Goal: Task Accomplishment & Management: Manage account settings

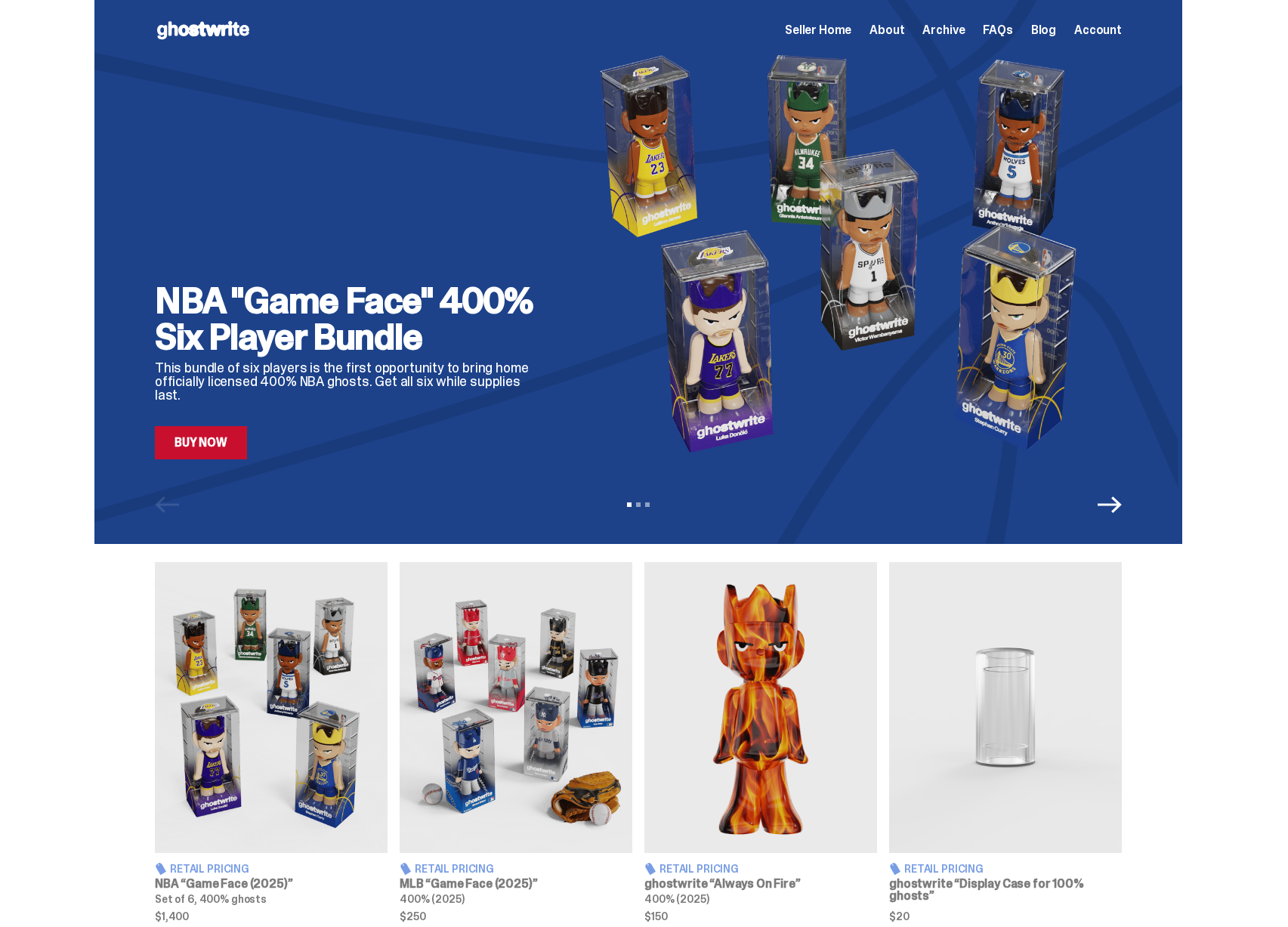
click at [843, 37] on span "Seller Home" at bounding box center [819, 30] width 67 height 12
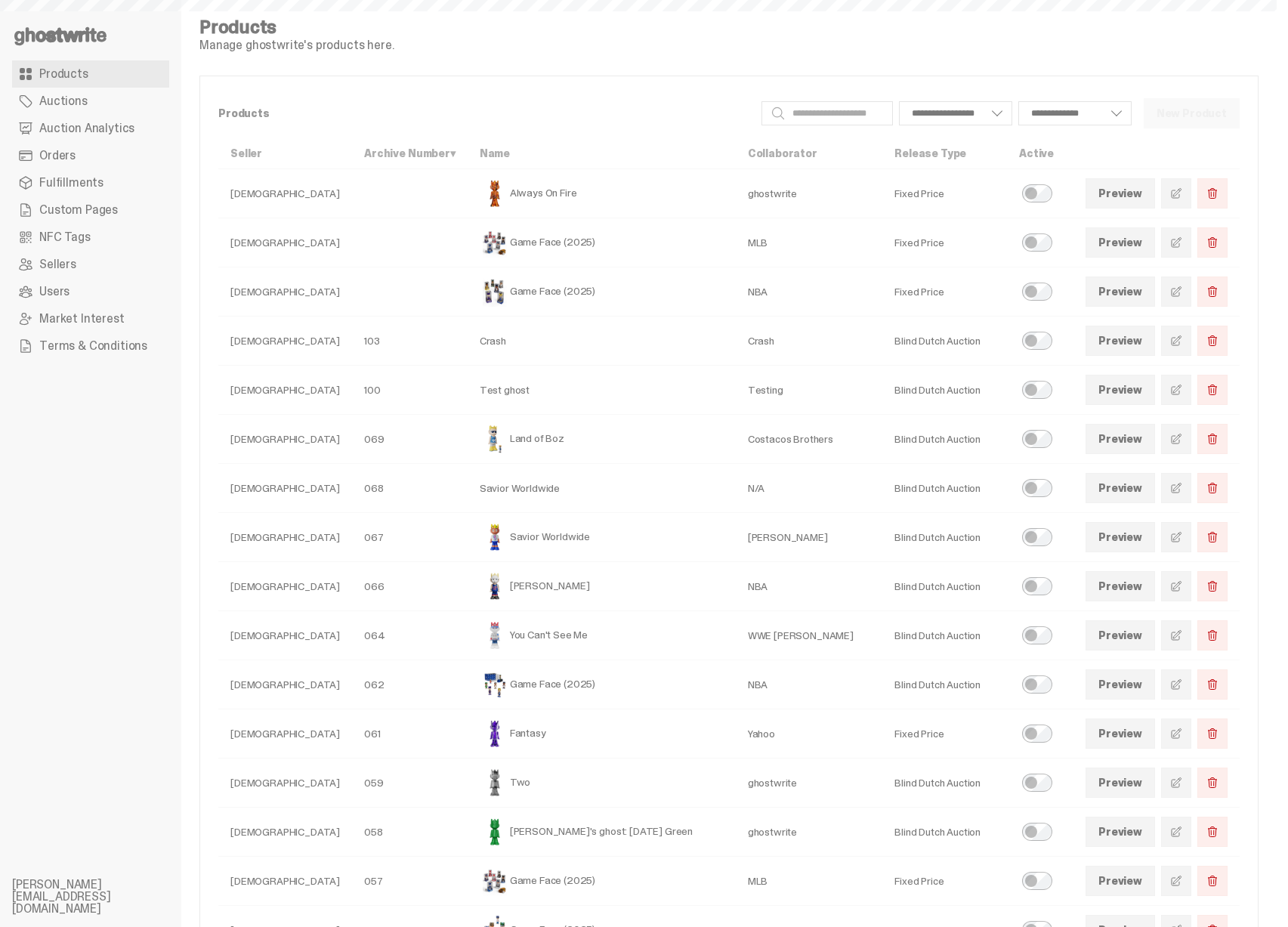
select select
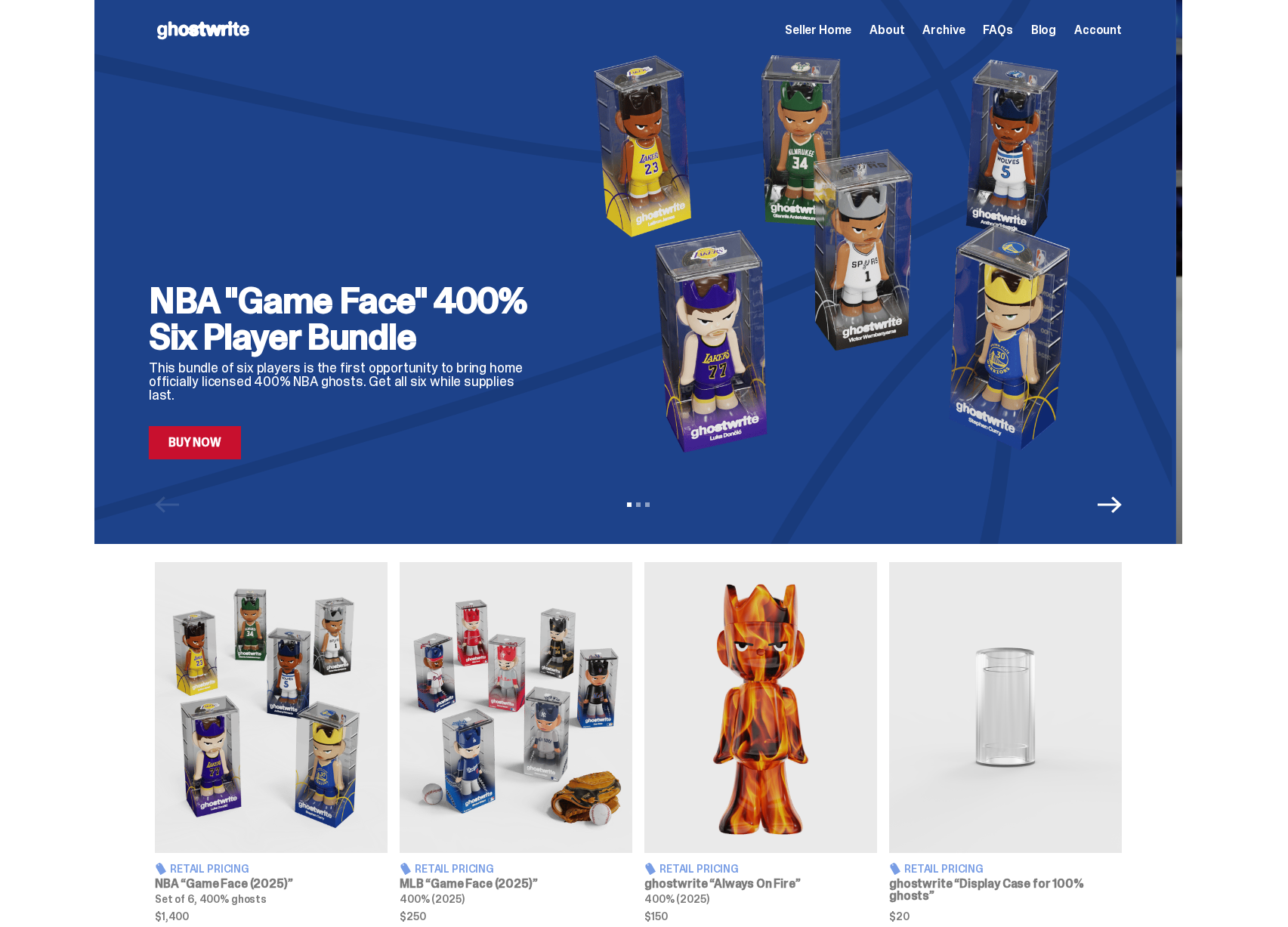
click at [566, 256] on img at bounding box center [841, 253] width 550 height 413
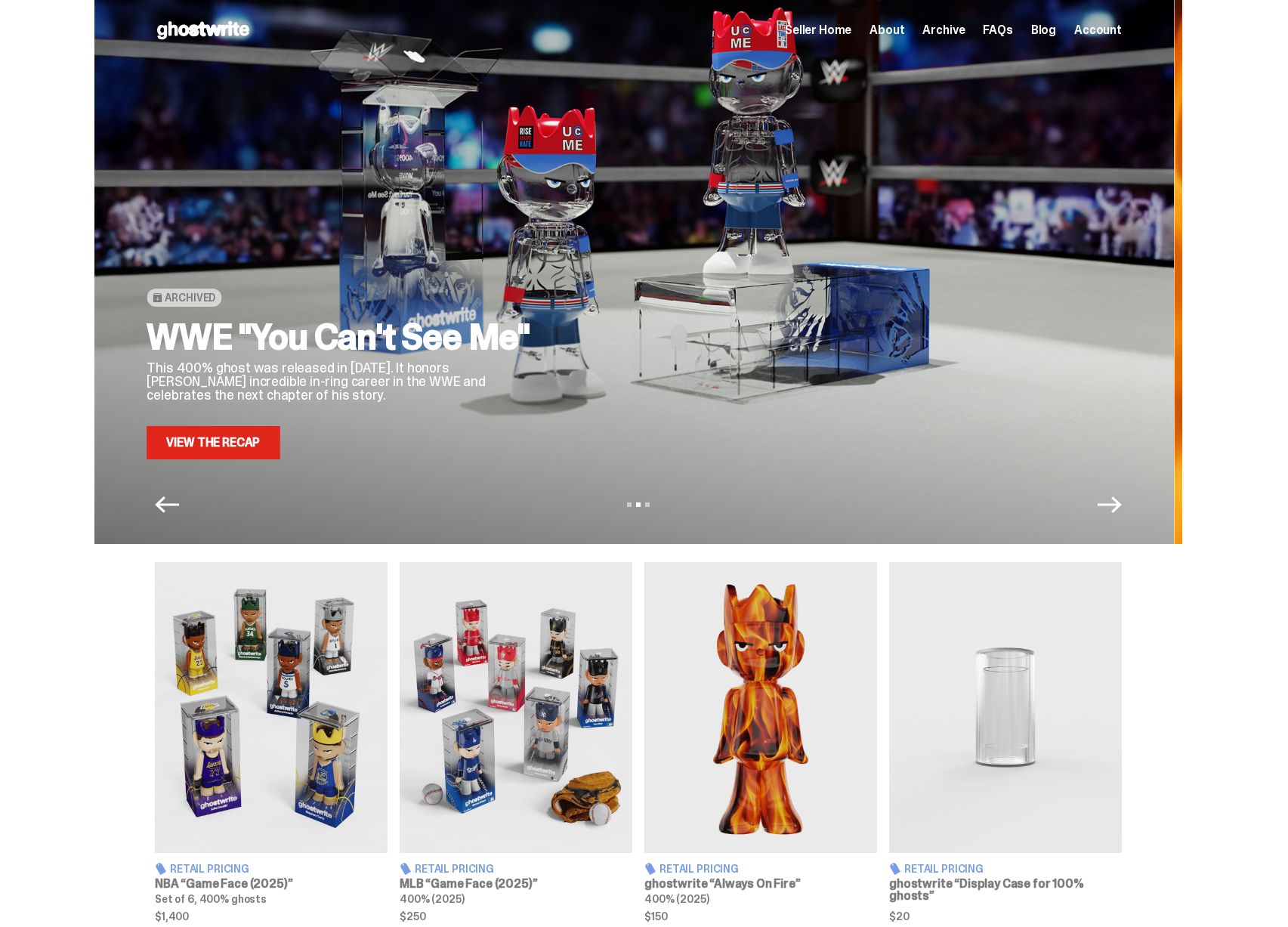
click at [569, 284] on div at bounding box center [839, 253] width 550 height 413
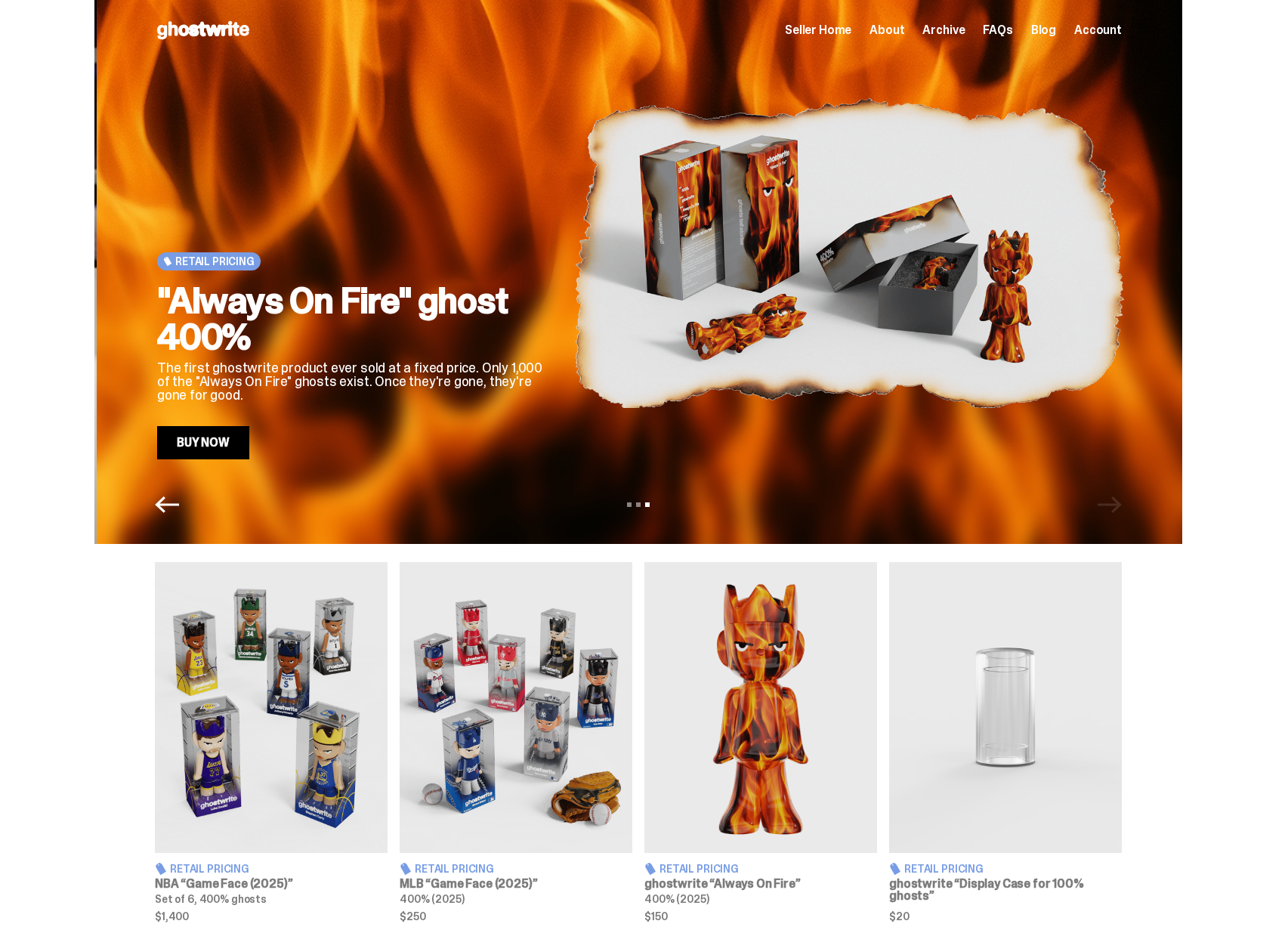
click at [688, 286] on img at bounding box center [850, 253] width 550 height 413
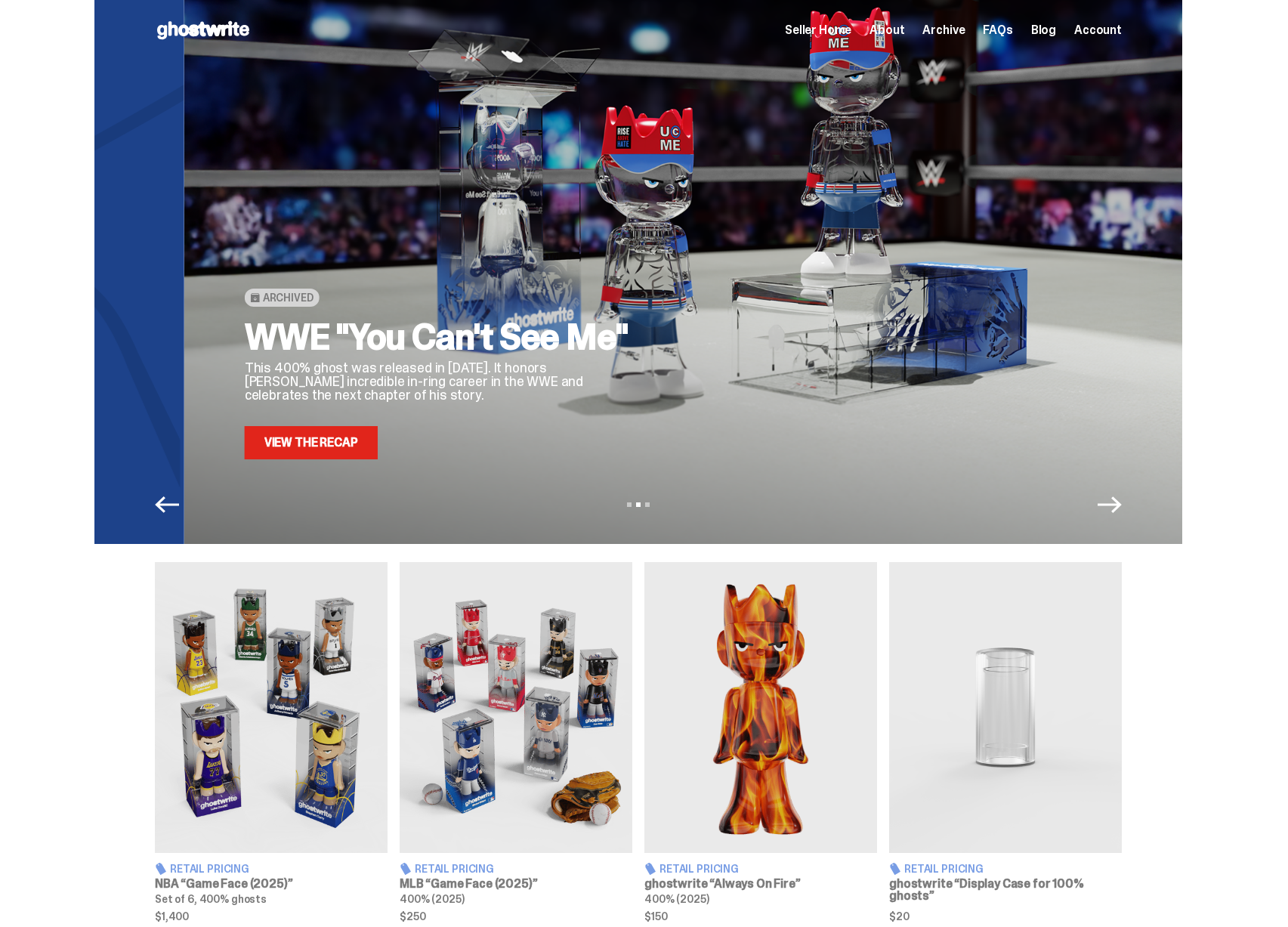
click at [652, 303] on div "Archived WWE "You Can't See Me" This 400% ghost was released in [DATE]. It hono…" at bounding box center [728, 253] width 967 height 413
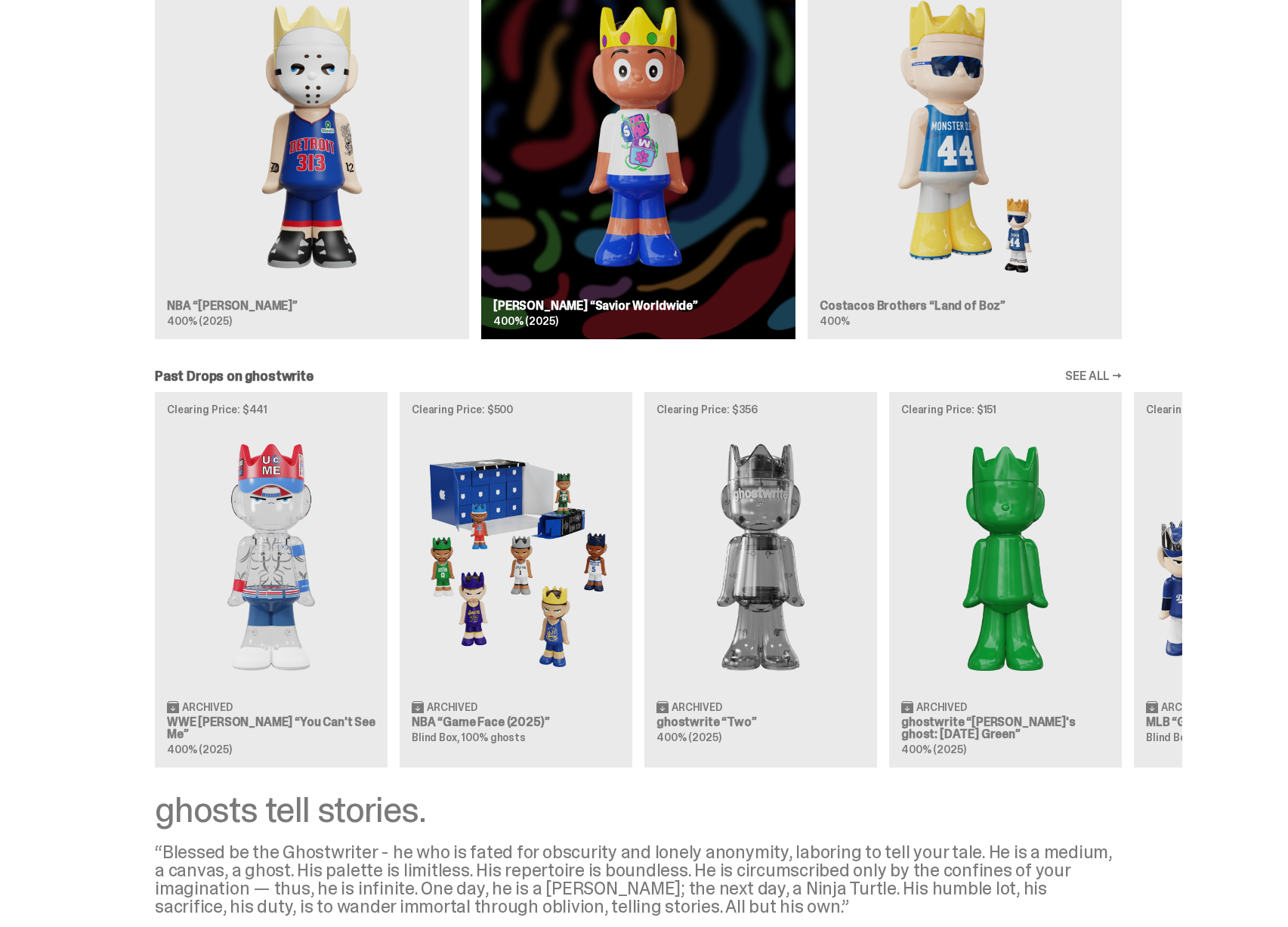
scroll to position [1109, 0]
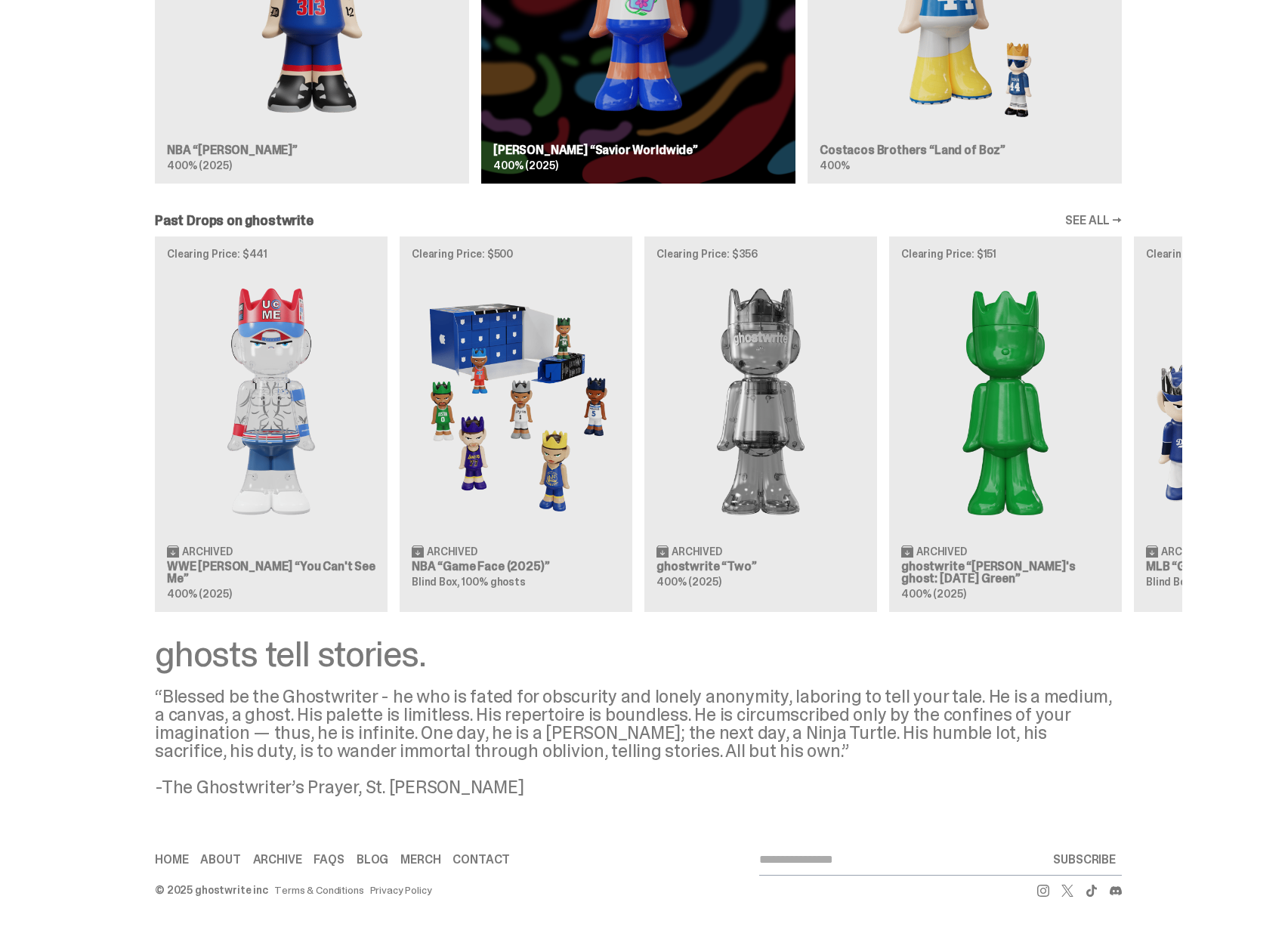
click at [904, 512] on div "Clearing Price: $441 Archived WWE [PERSON_NAME] “You Can't See Me” 400% (2025) …" at bounding box center [638, 423] width 1088 height 375
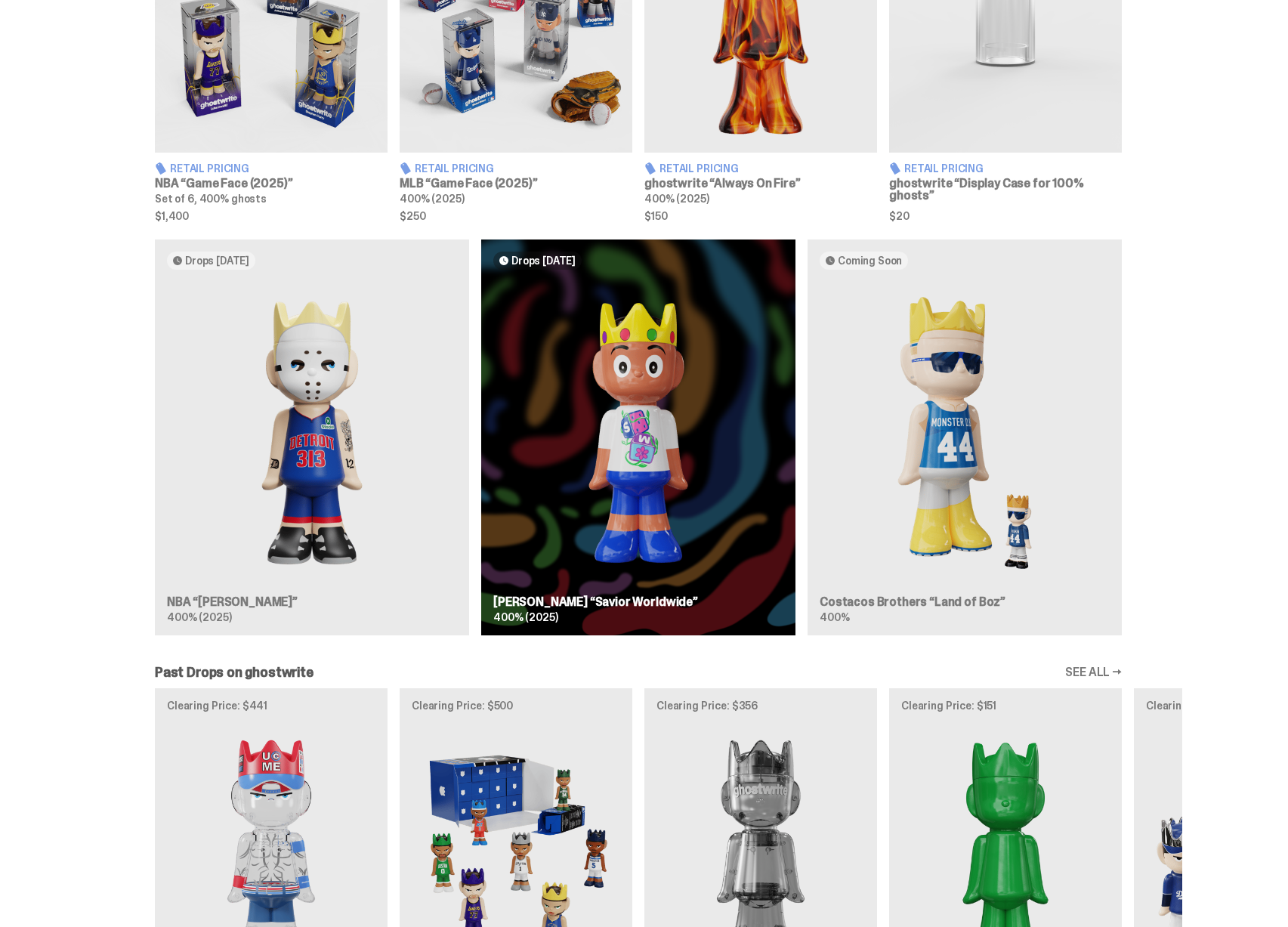
scroll to position [678, 0]
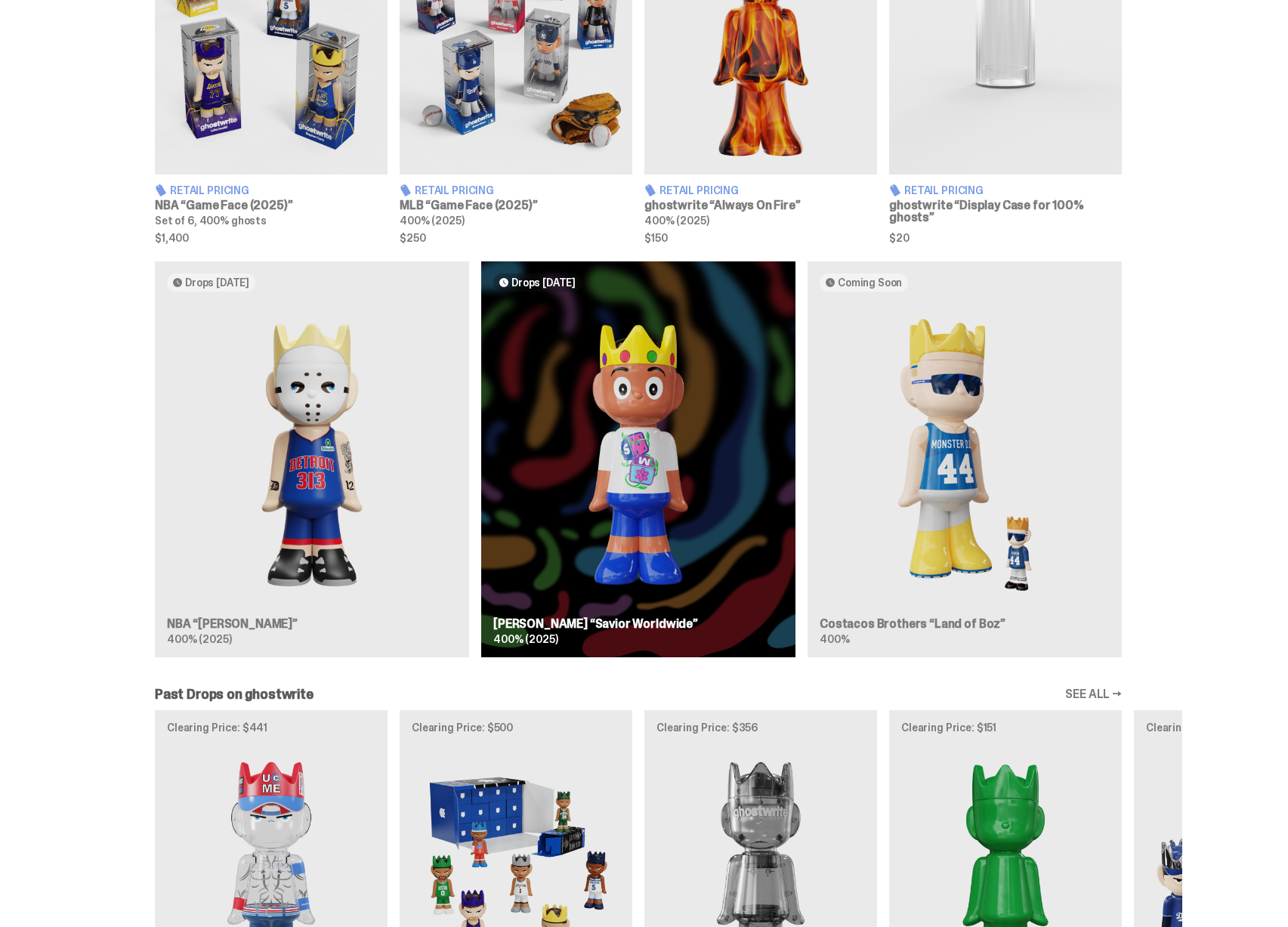
click at [801, 475] on div "Drops [DATE] NBA “[PERSON_NAME]” 400% (2025) Drops [DATE] [PERSON_NAME] “Savior…" at bounding box center [638, 465] width 1088 height 408
click at [770, 475] on div "Drops [DATE] NBA “[PERSON_NAME]” 400% (2025) Drops [DATE] [PERSON_NAME] “Savior…" at bounding box center [638, 465] width 1088 height 408
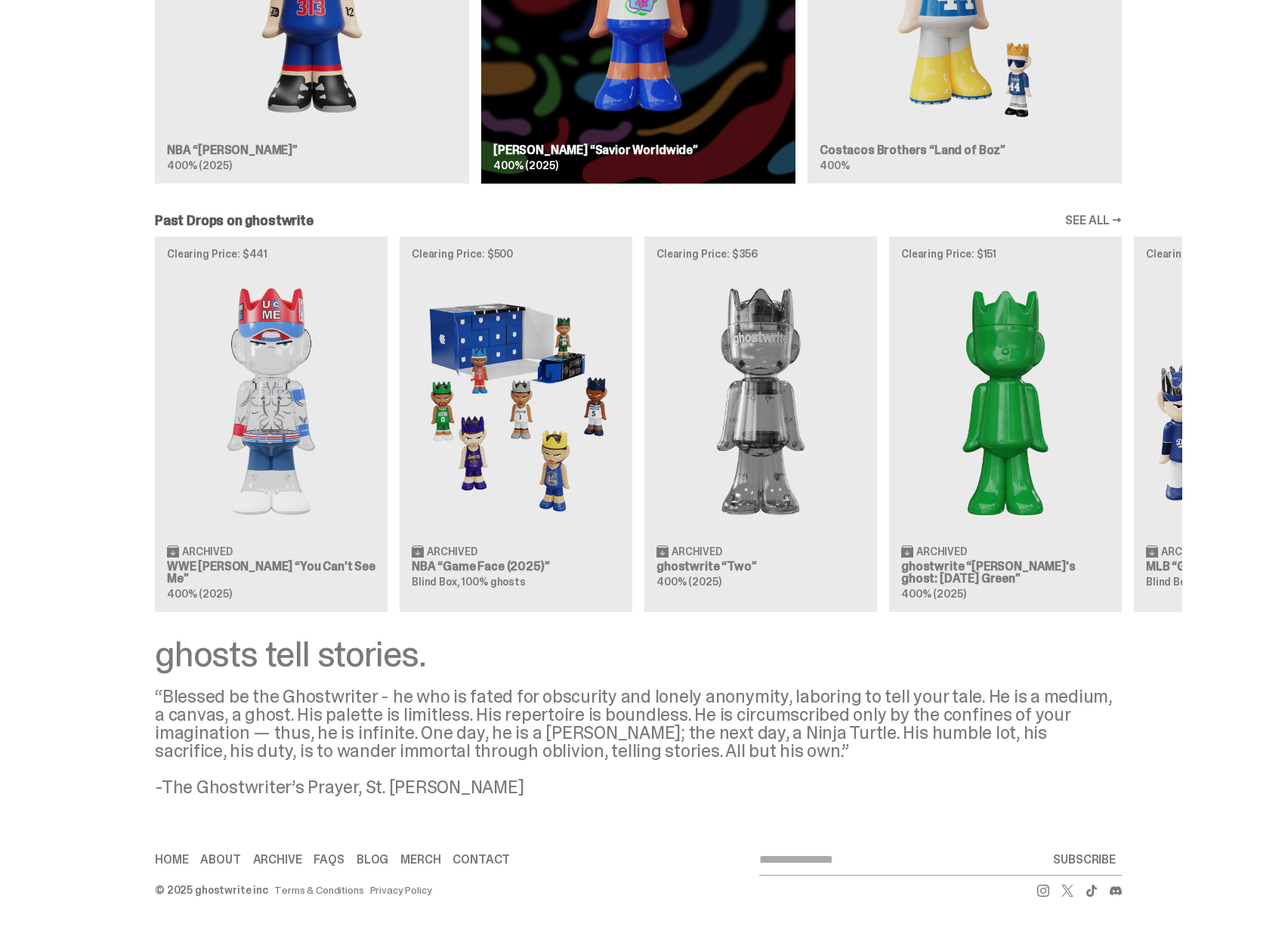
scroll to position [653, 0]
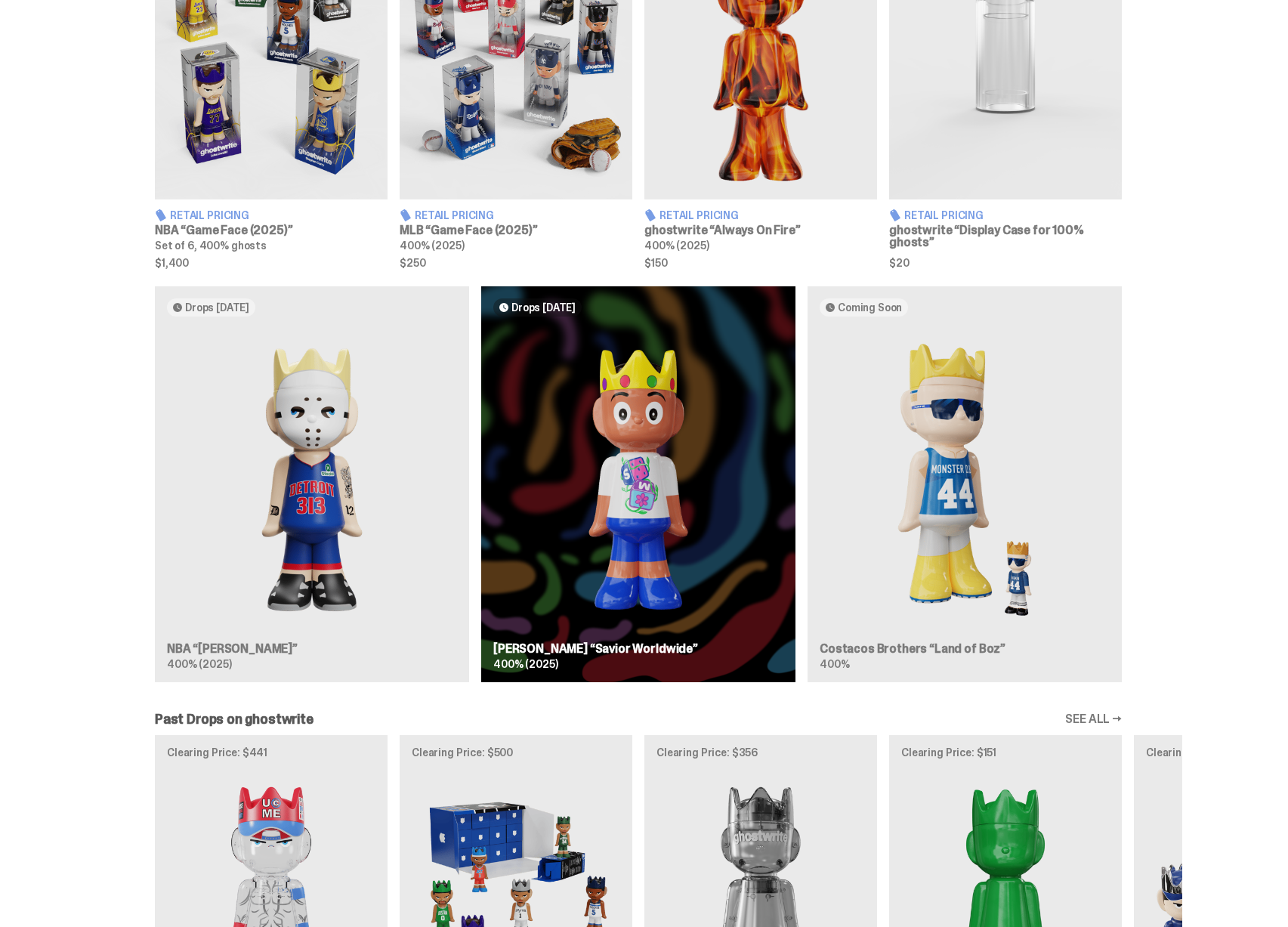
click at [312, 350] on div "Drops [DATE] NBA “[PERSON_NAME]” 400% (2025) Drops [DATE] [PERSON_NAME] “Savior…" at bounding box center [638, 490] width 1088 height 408
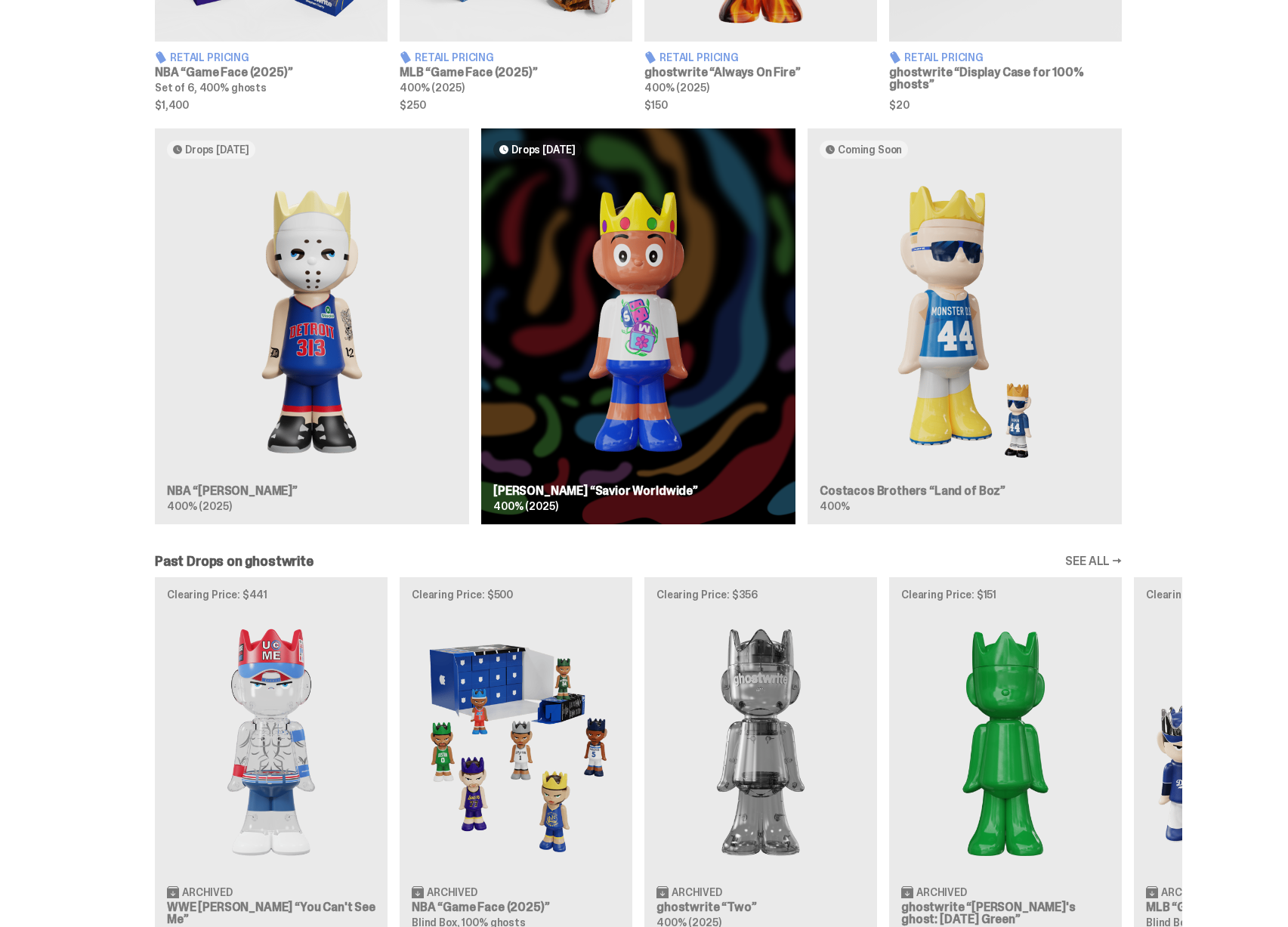
scroll to position [490, 0]
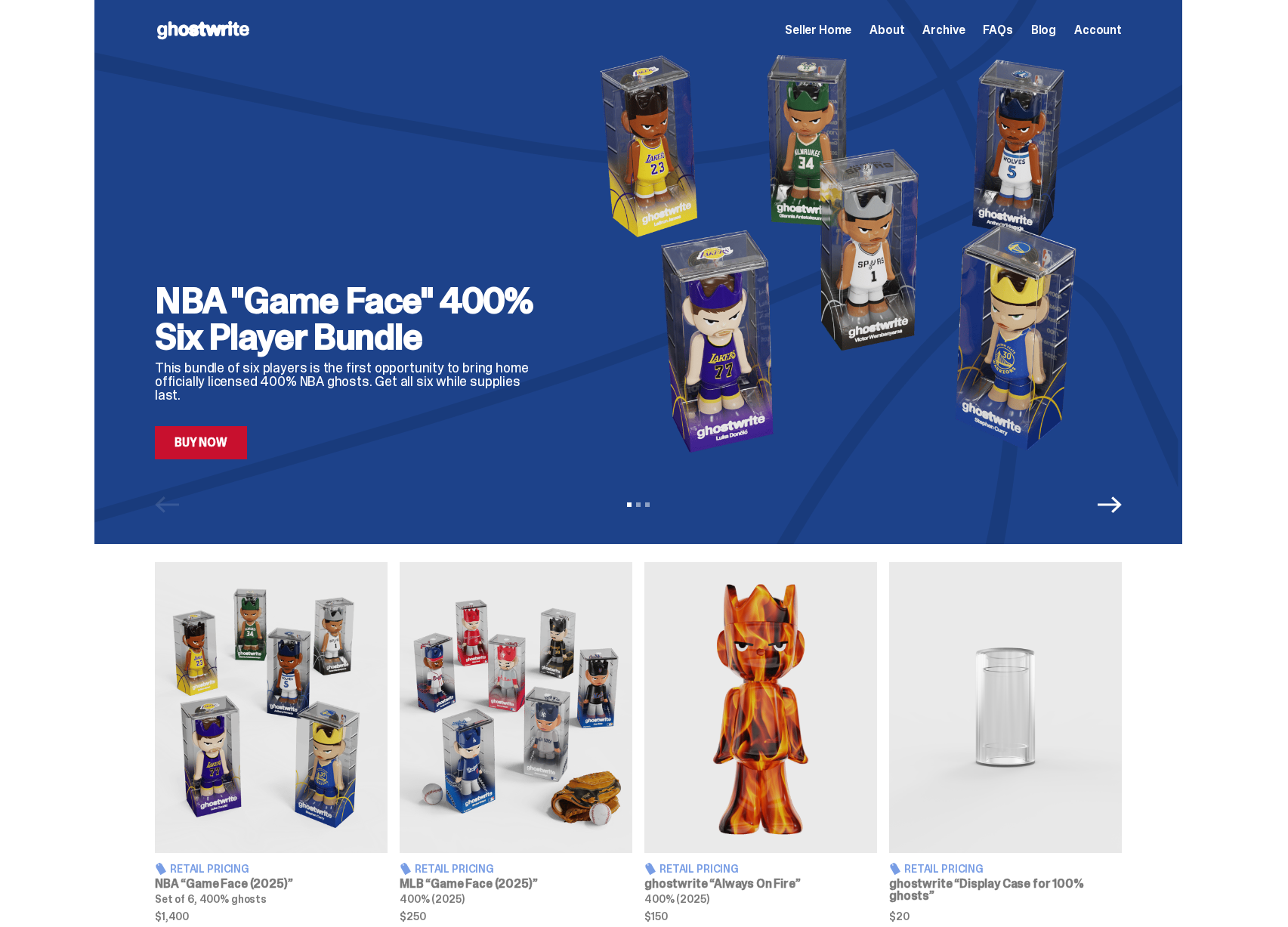
click at [850, 34] on span "Seller Home" at bounding box center [819, 30] width 67 height 12
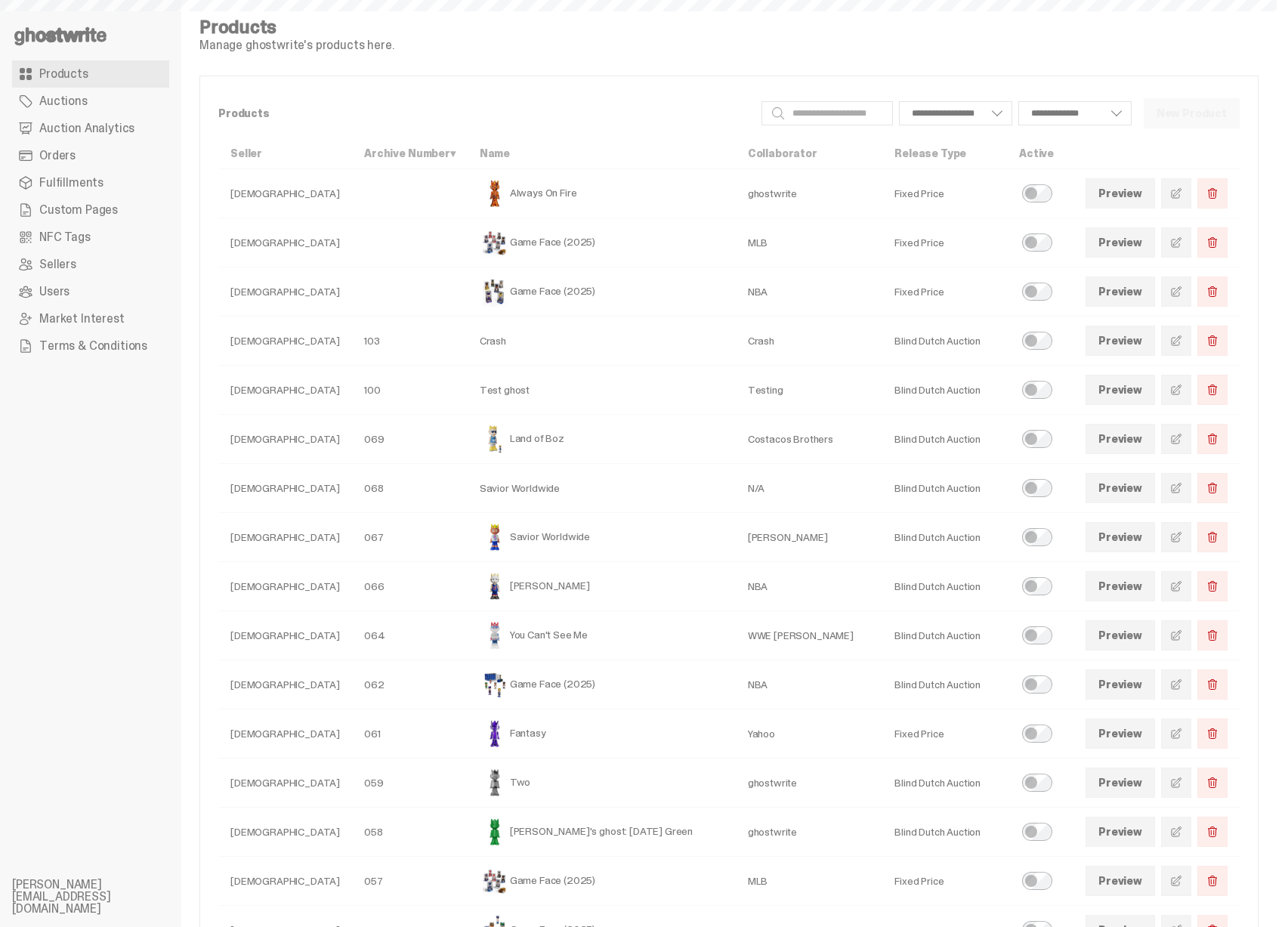
select select
click at [129, 211] on link "Custom Pages" at bounding box center [91, 210] width 157 height 27
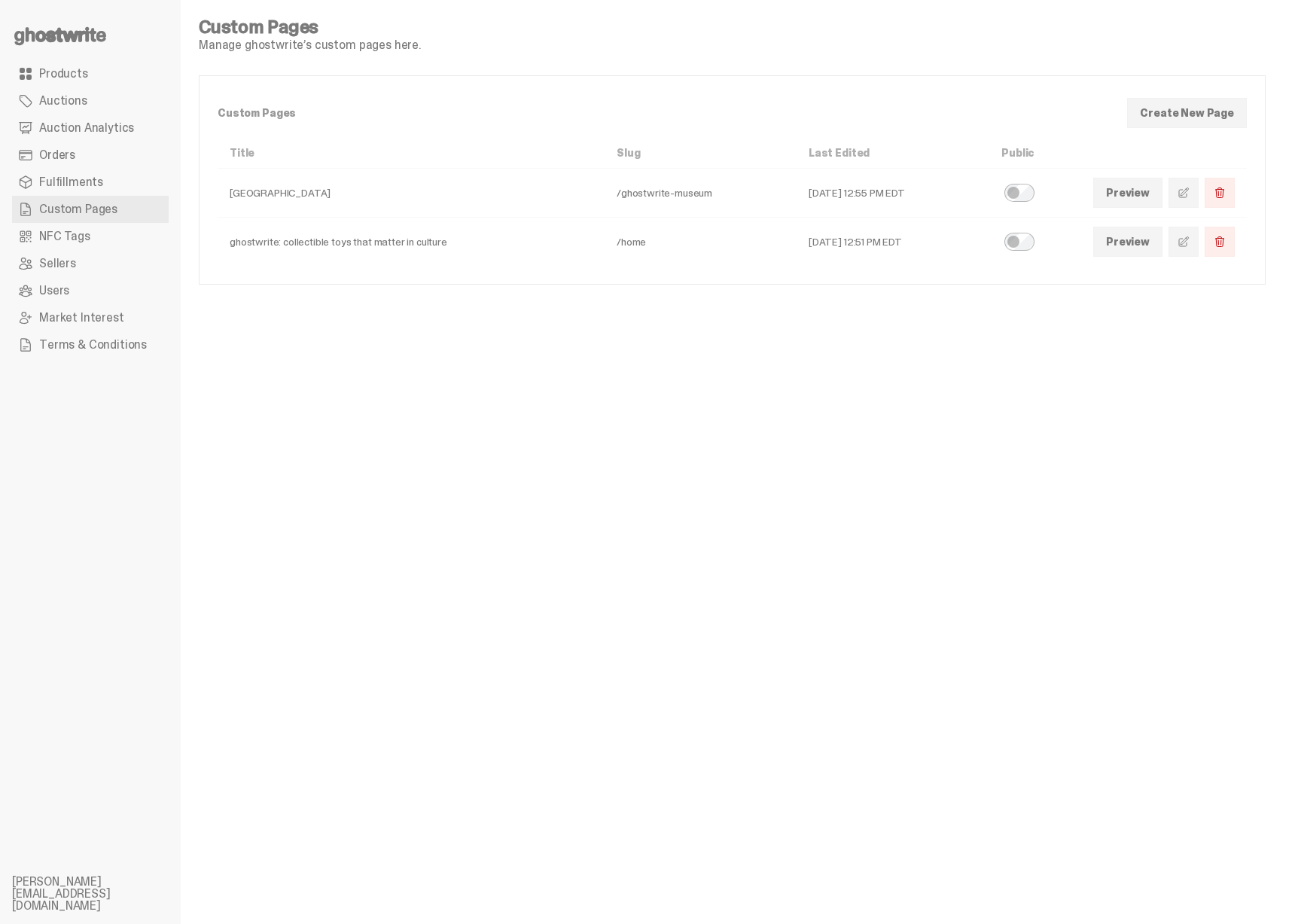
click at [1174, 247] on link at bounding box center [1183, 242] width 30 height 30
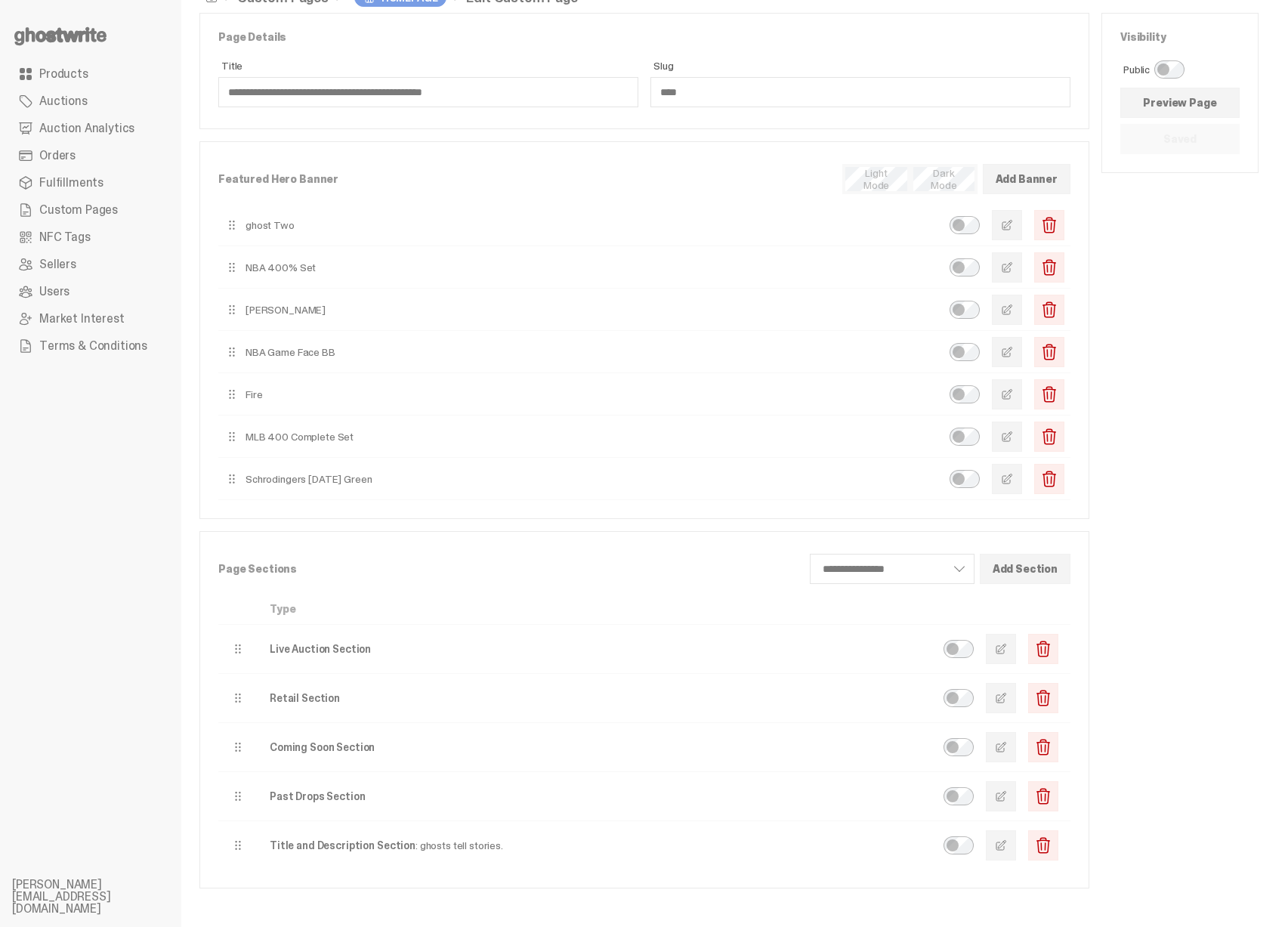
scroll to position [258, 0]
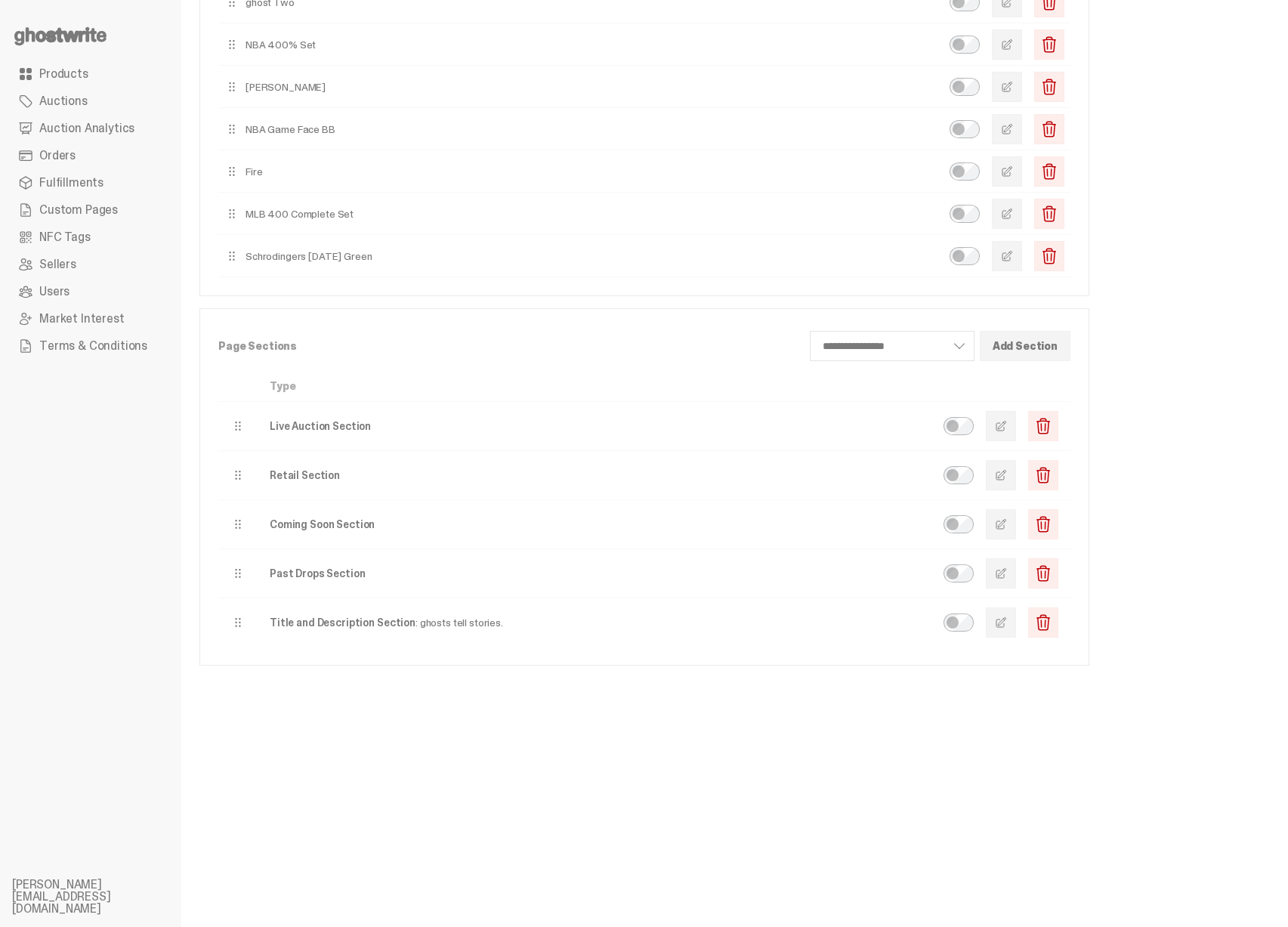
click at [1016, 419] on button "button" at bounding box center [1000, 426] width 30 height 30
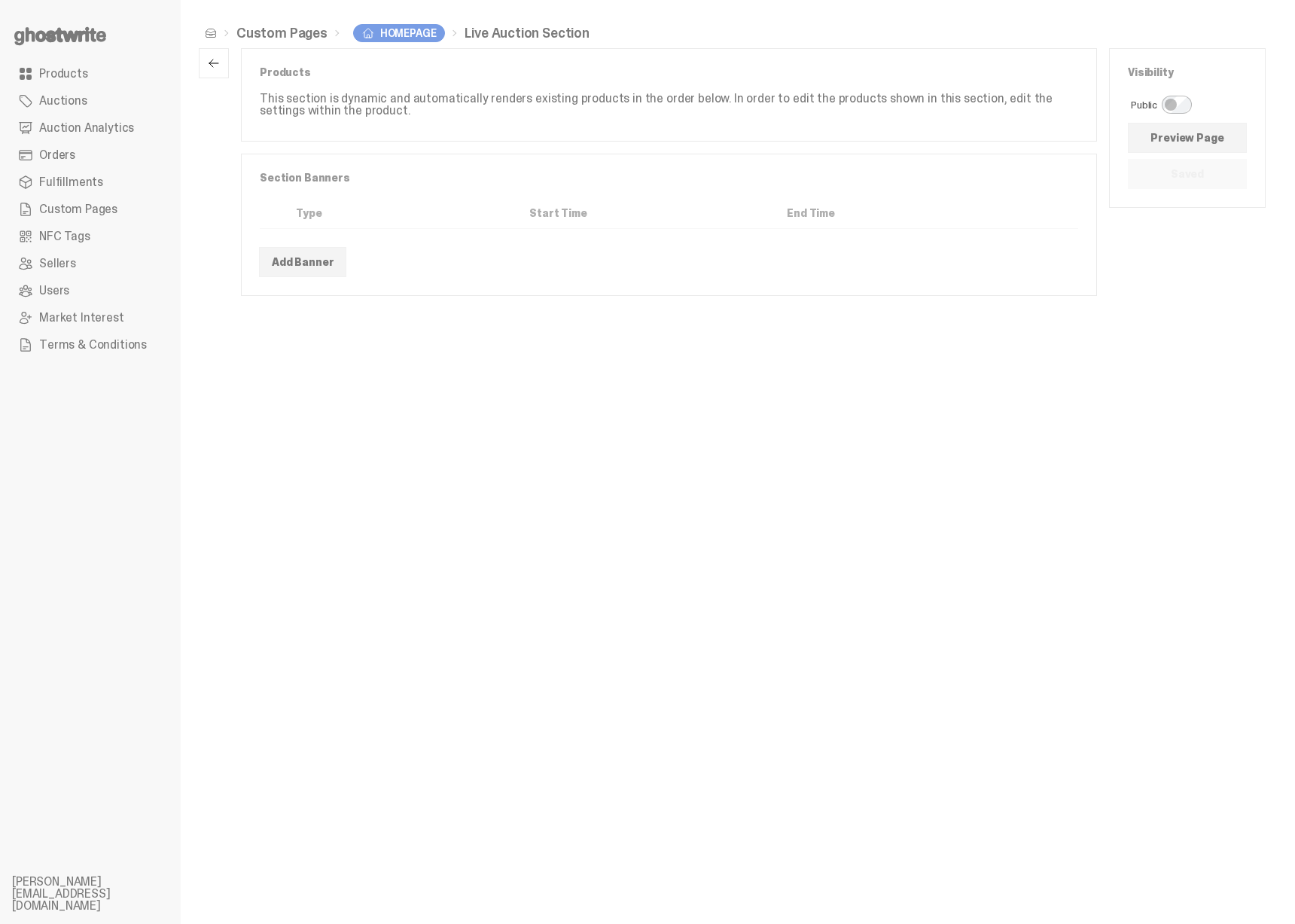
click at [212, 70] on button "button" at bounding box center [214, 63] width 30 height 30
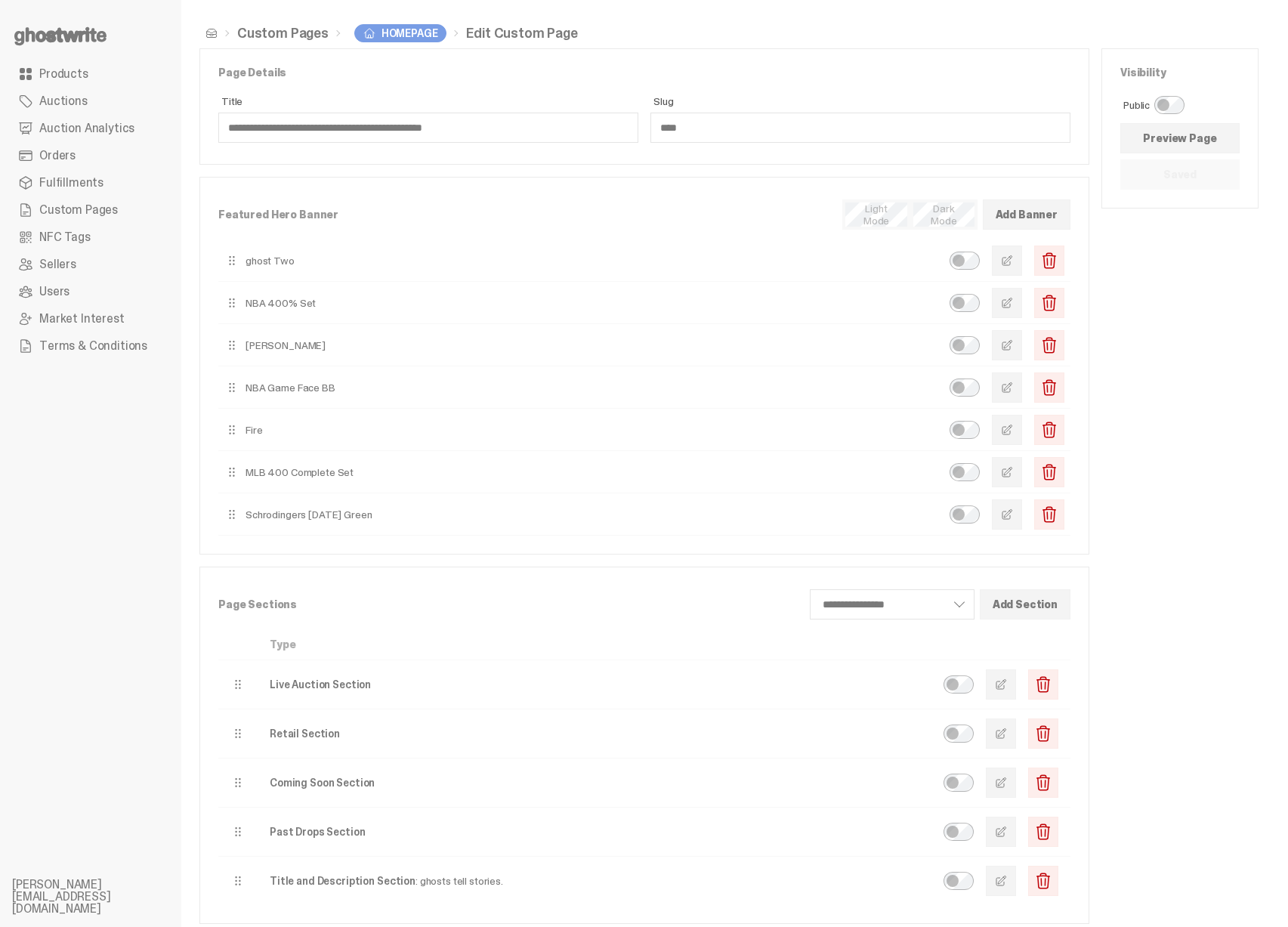
click at [1007, 723] on button "button" at bounding box center [1000, 733] width 30 height 30
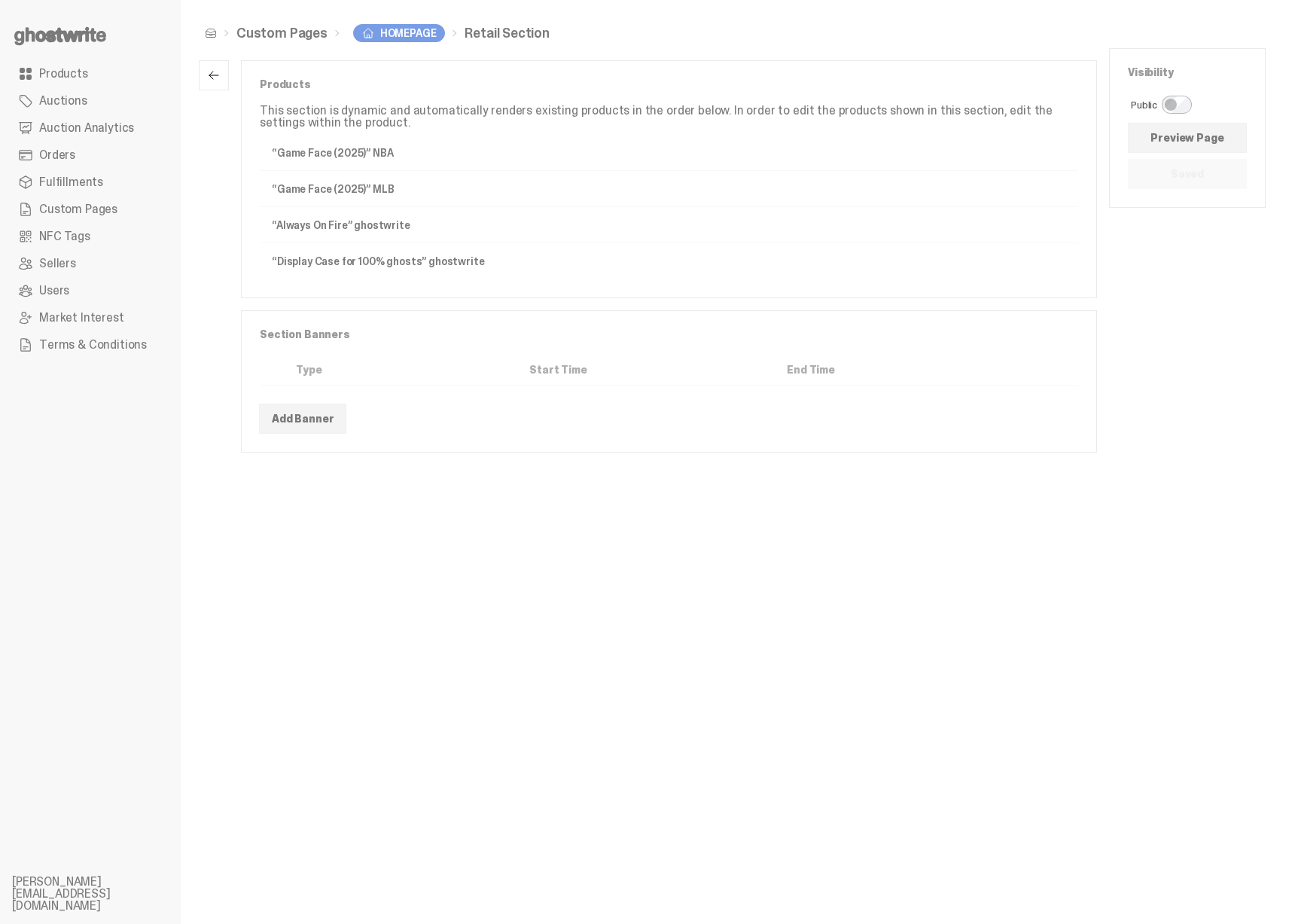
click at [221, 76] on button "button" at bounding box center [214, 75] width 30 height 30
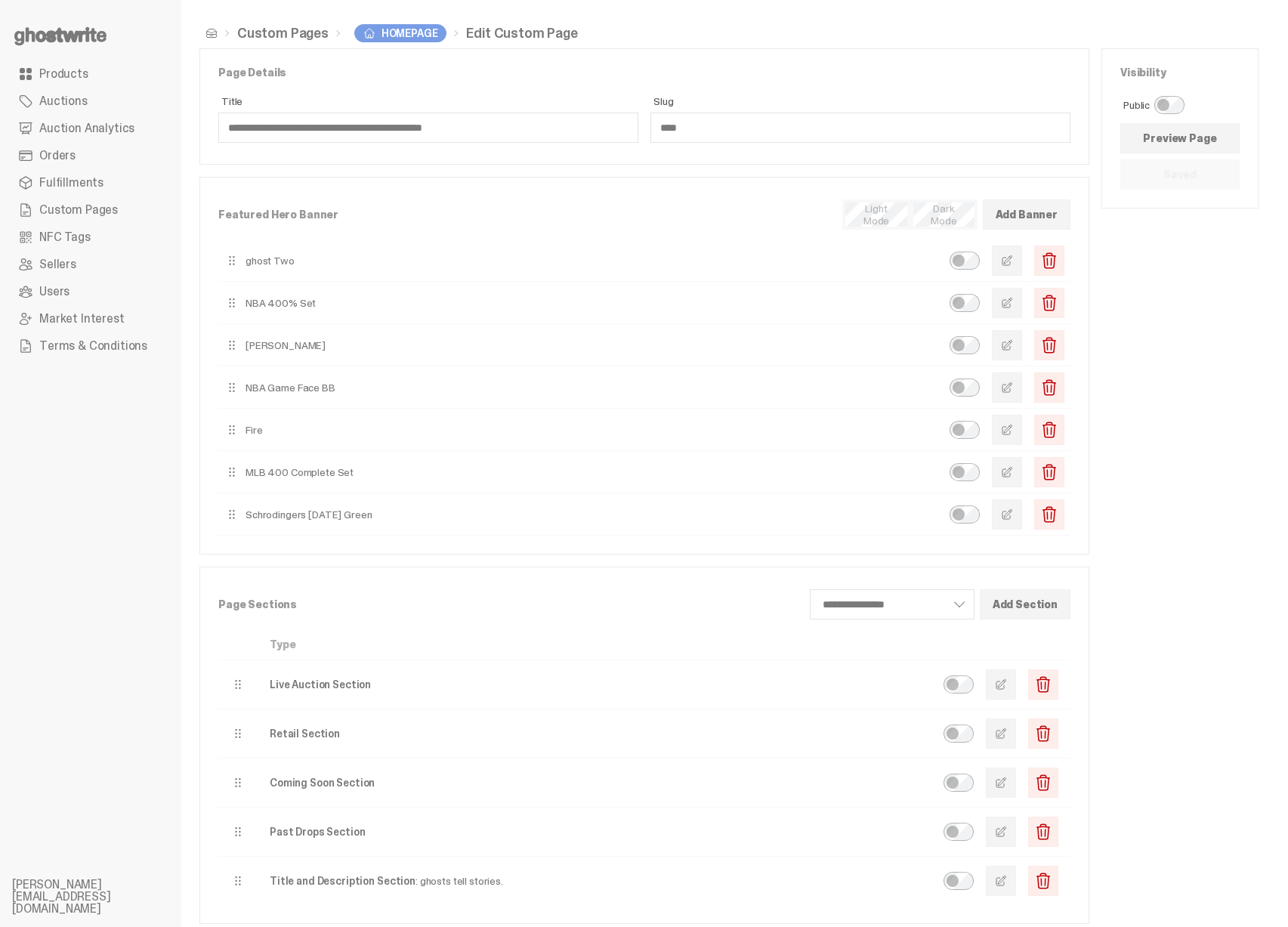
click at [1007, 781] on span "button" at bounding box center [1001, 782] width 12 height 12
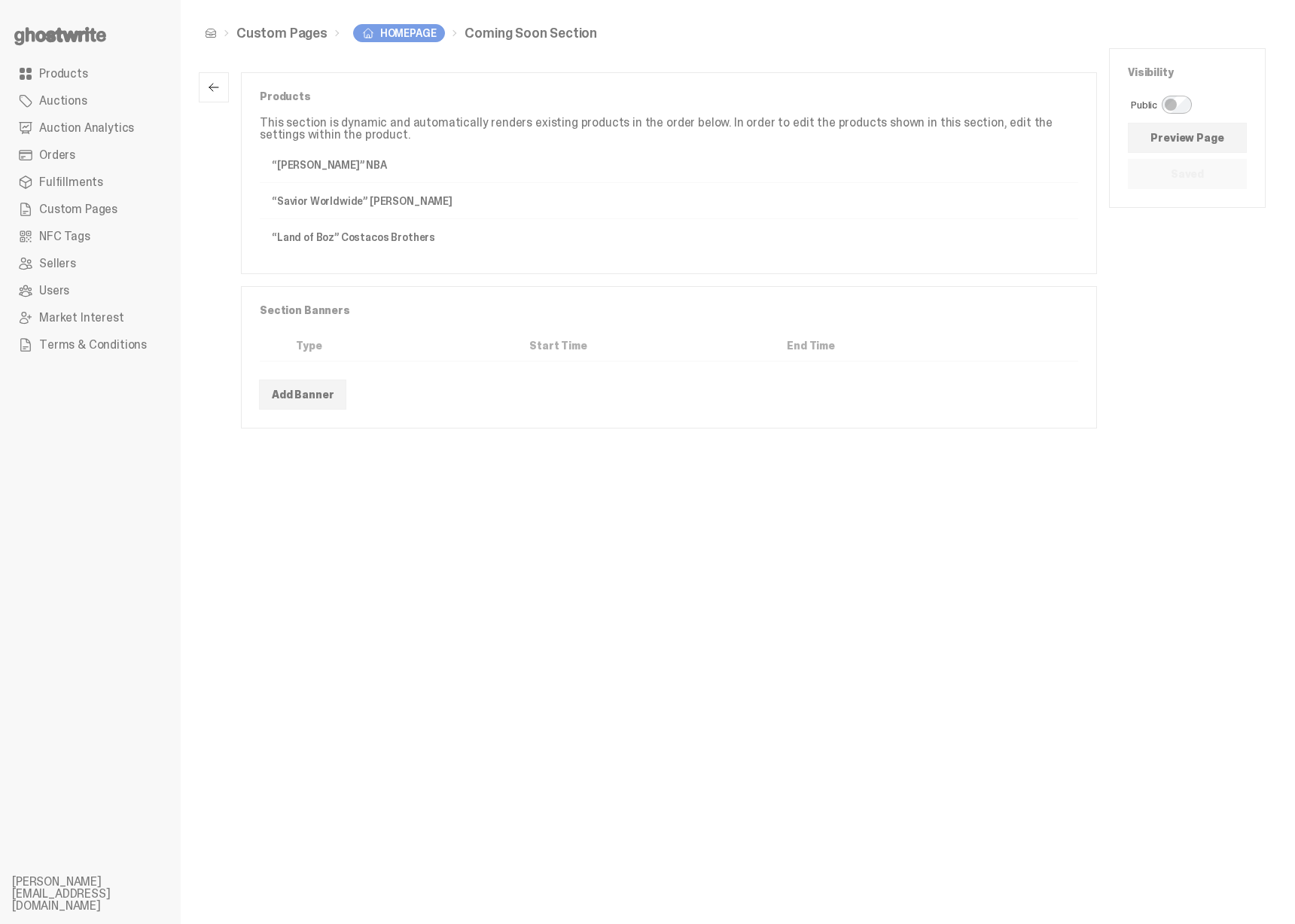
click at [211, 81] on span "button" at bounding box center [214, 88] width 12 height 12
